Goal: Use online tool/utility: Utilize a website feature to perform a specific function

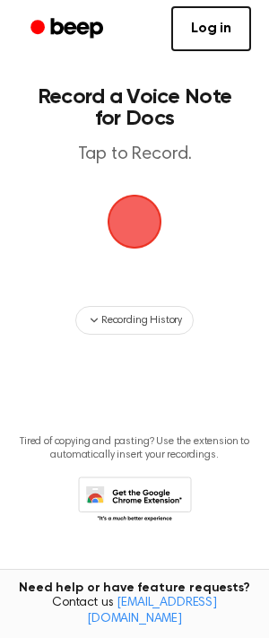
click at [128, 200] on span "button" at bounding box center [134, 222] width 50 height 50
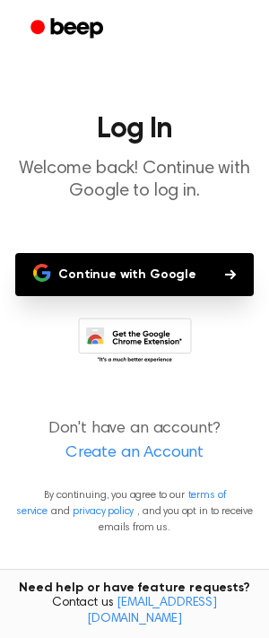
click at [114, 271] on button "Continue with Google" at bounding box center [134, 274] width 239 height 43
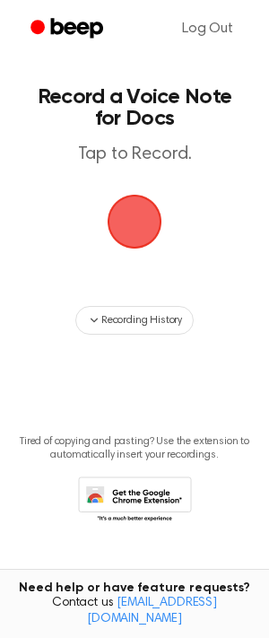
click at [132, 232] on span "button" at bounding box center [134, 222] width 50 height 50
click at [128, 198] on span "button" at bounding box center [134, 222] width 50 height 50
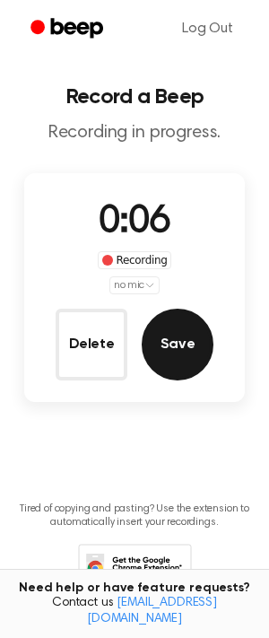
click at [188, 313] on button "Save" at bounding box center [178, 345] width 72 height 72
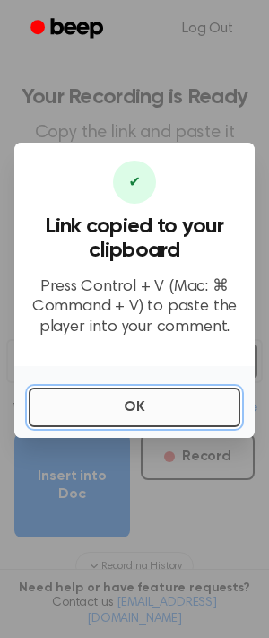
click at [157, 416] on button "OK" at bounding box center [135, 407] width 212 height 39
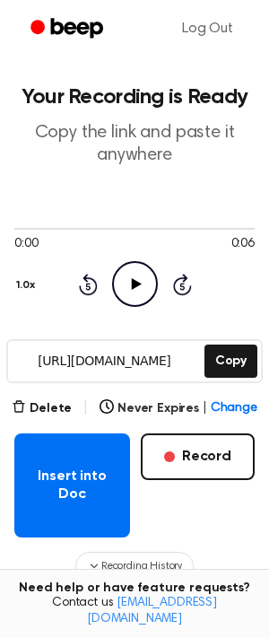
click at [144, 293] on icon "Play Audio" at bounding box center [135, 284] width 46 height 46
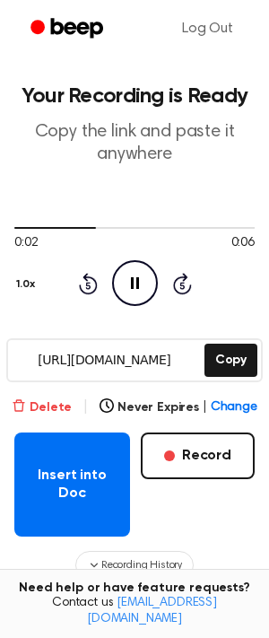
click at [43, 407] on button "Delete" at bounding box center [42, 407] width 60 height 19
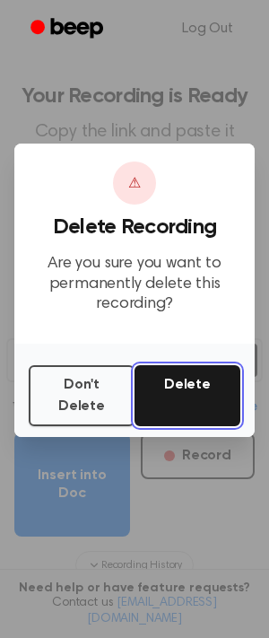
click at [174, 381] on button "Delete" at bounding box center [188, 395] width 106 height 61
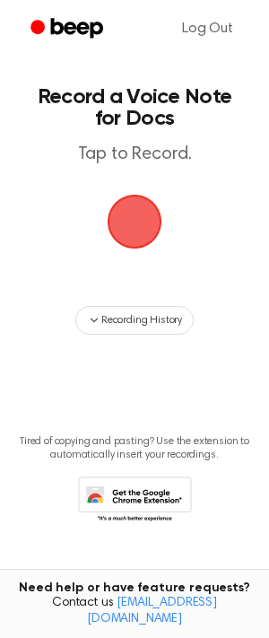
click at [149, 485] on icon at bounding box center [135, 501] width 114 height 49
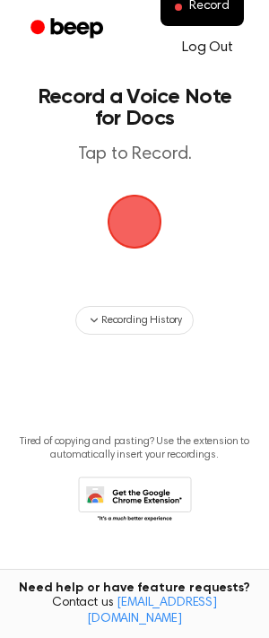
click at [219, 50] on link "Log Out" at bounding box center [207, 47] width 87 height 43
